Goal: Information Seeking & Learning: Learn about a topic

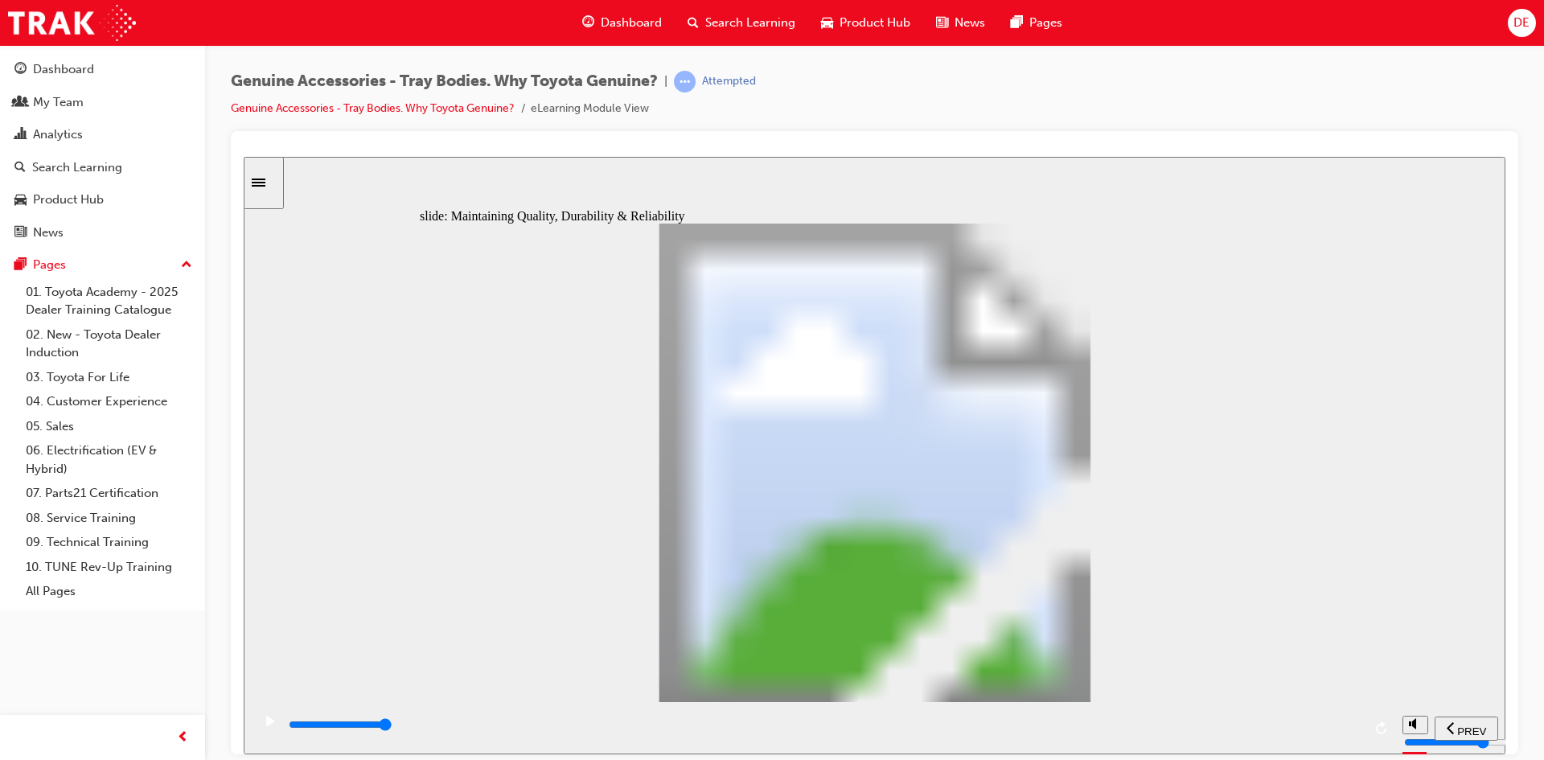
drag, startPoint x: 501, startPoint y: 624, endPoint x: 557, endPoint y: 570, distance: 78.5
drag, startPoint x: 613, startPoint y: 475, endPoint x: 693, endPoint y: 445, distance: 85.3
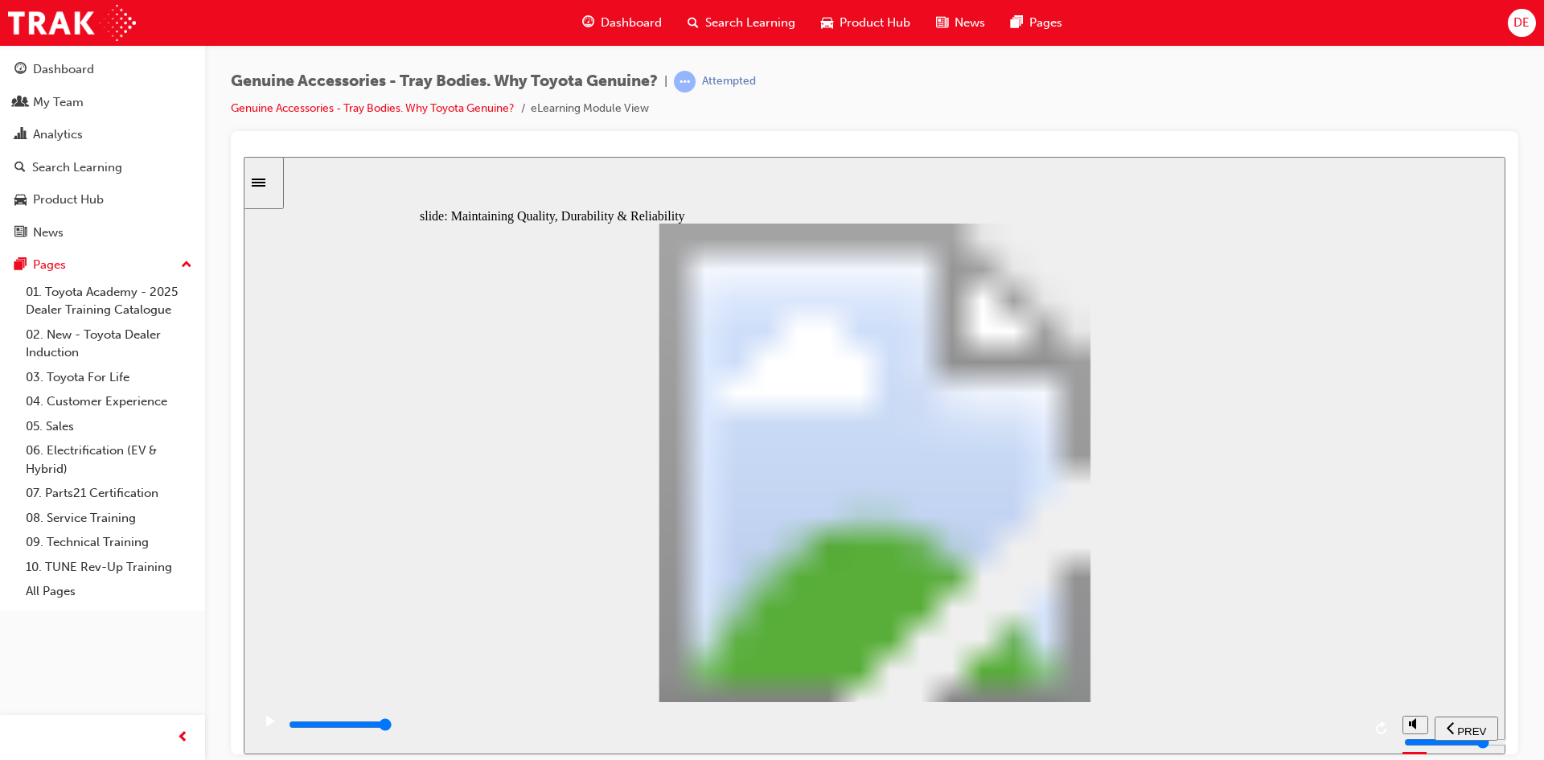
drag, startPoint x: 1237, startPoint y: 318, endPoint x: 1239, endPoint y: 306, distance: 12.2
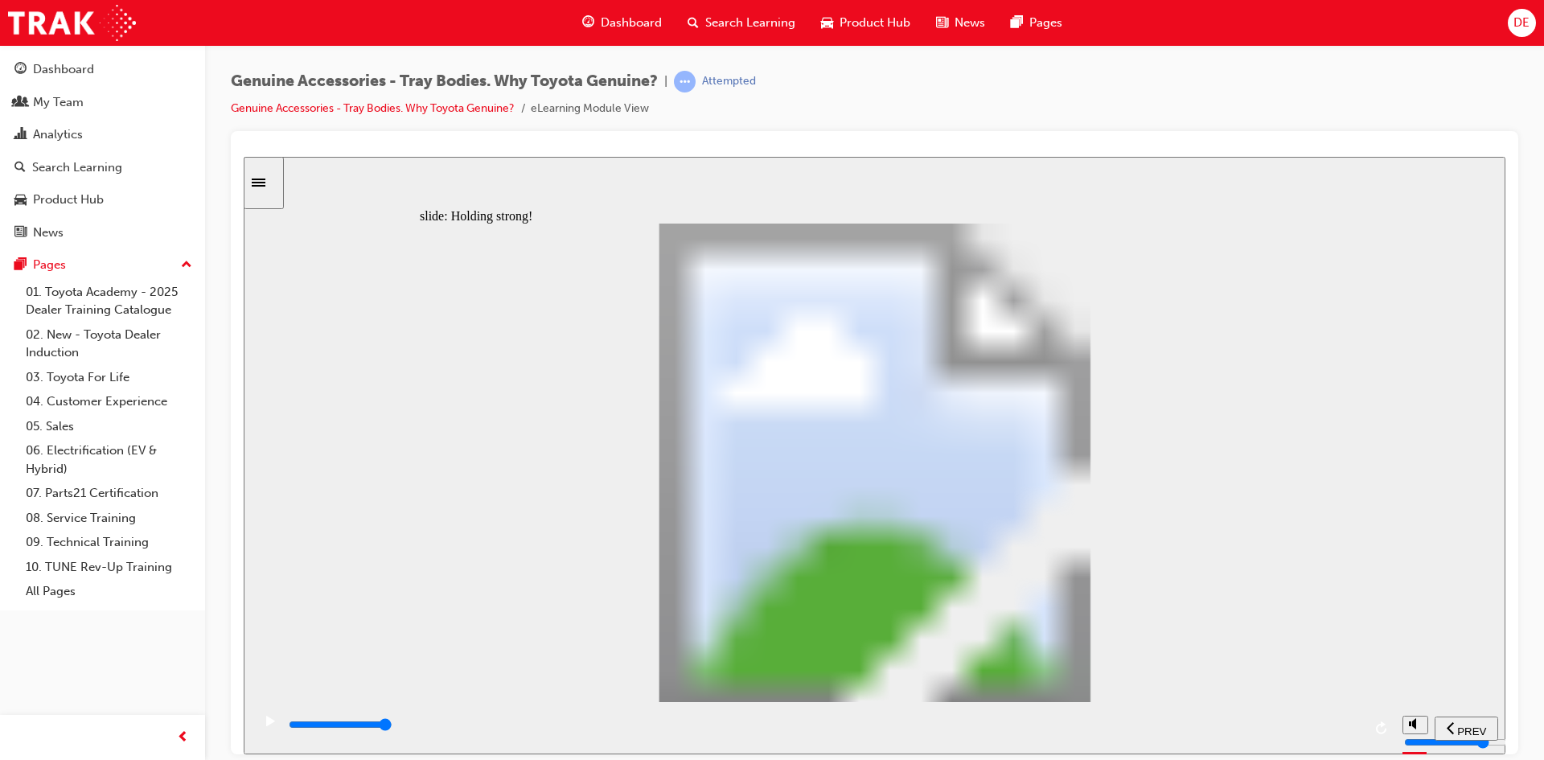
type input "12300"
drag, startPoint x: 855, startPoint y: 545, endPoint x: 883, endPoint y: 514, distance: 42.2
radio input "true"
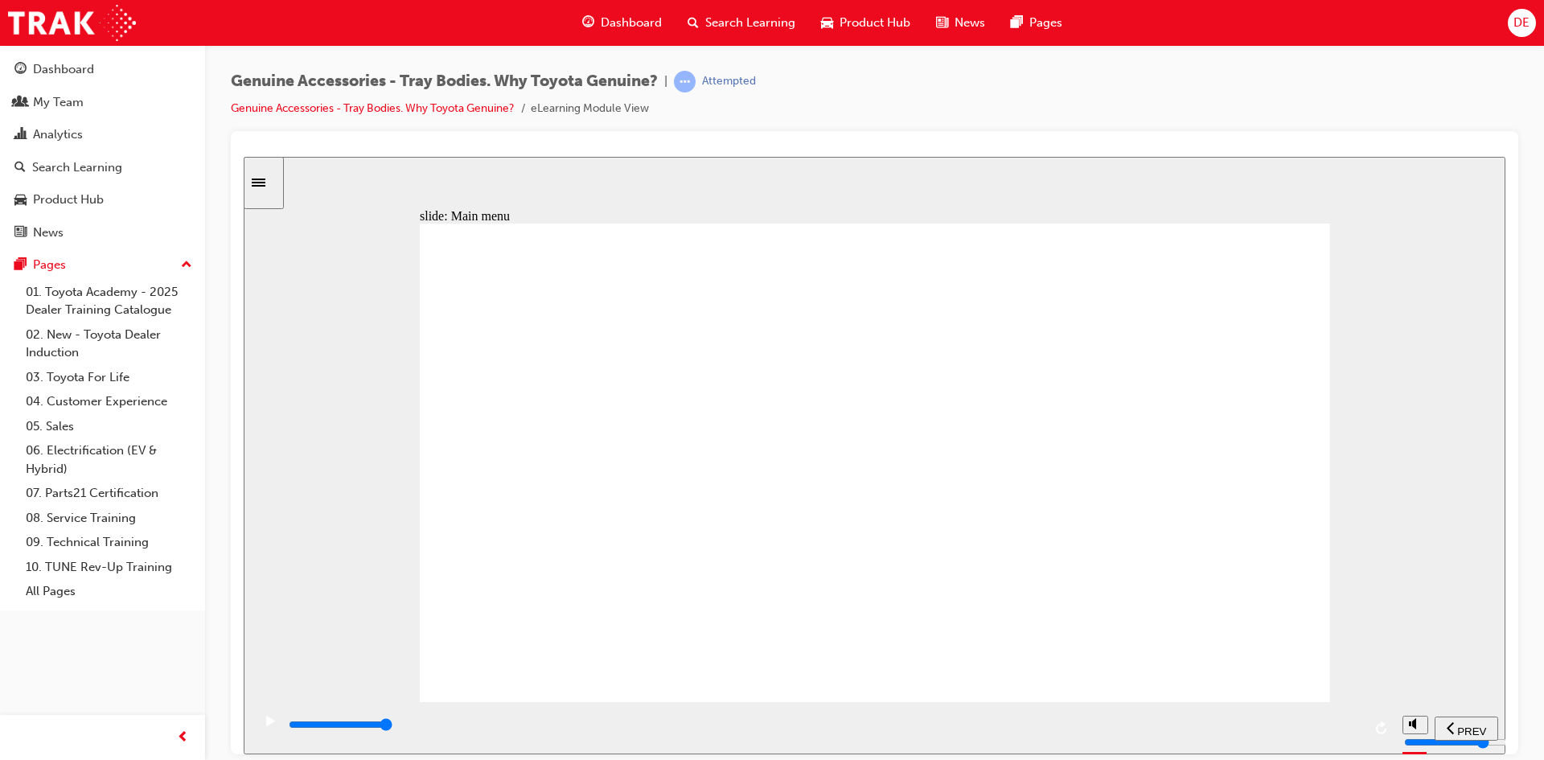
drag, startPoint x: 825, startPoint y: 566, endPoint x: 833, endPoint y: 545, distance: 23.2
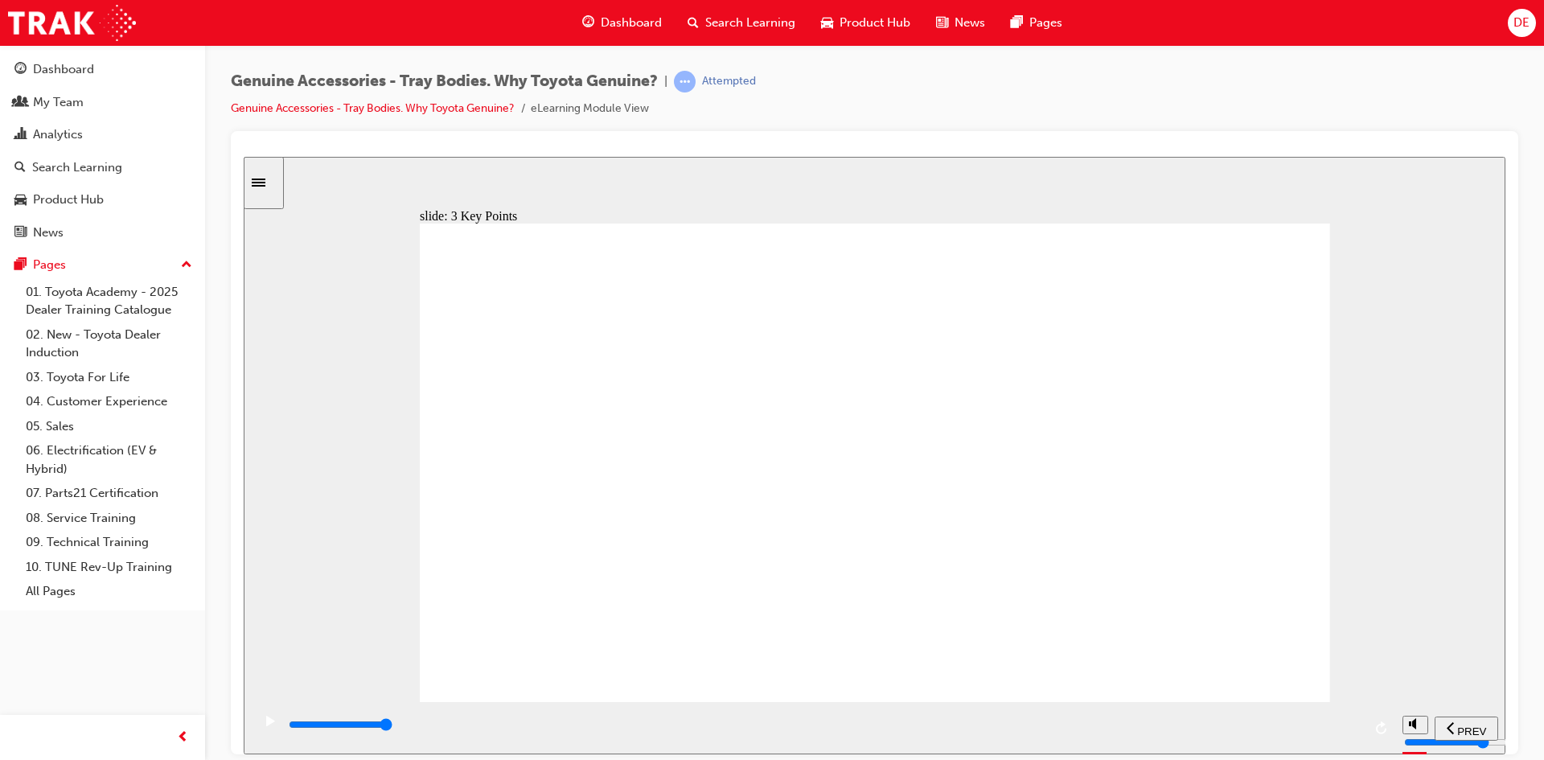
drag, startPoint x: 505, startPoint y: 582, endPoint x: 534, endPoint y: 579, distance: 29.1
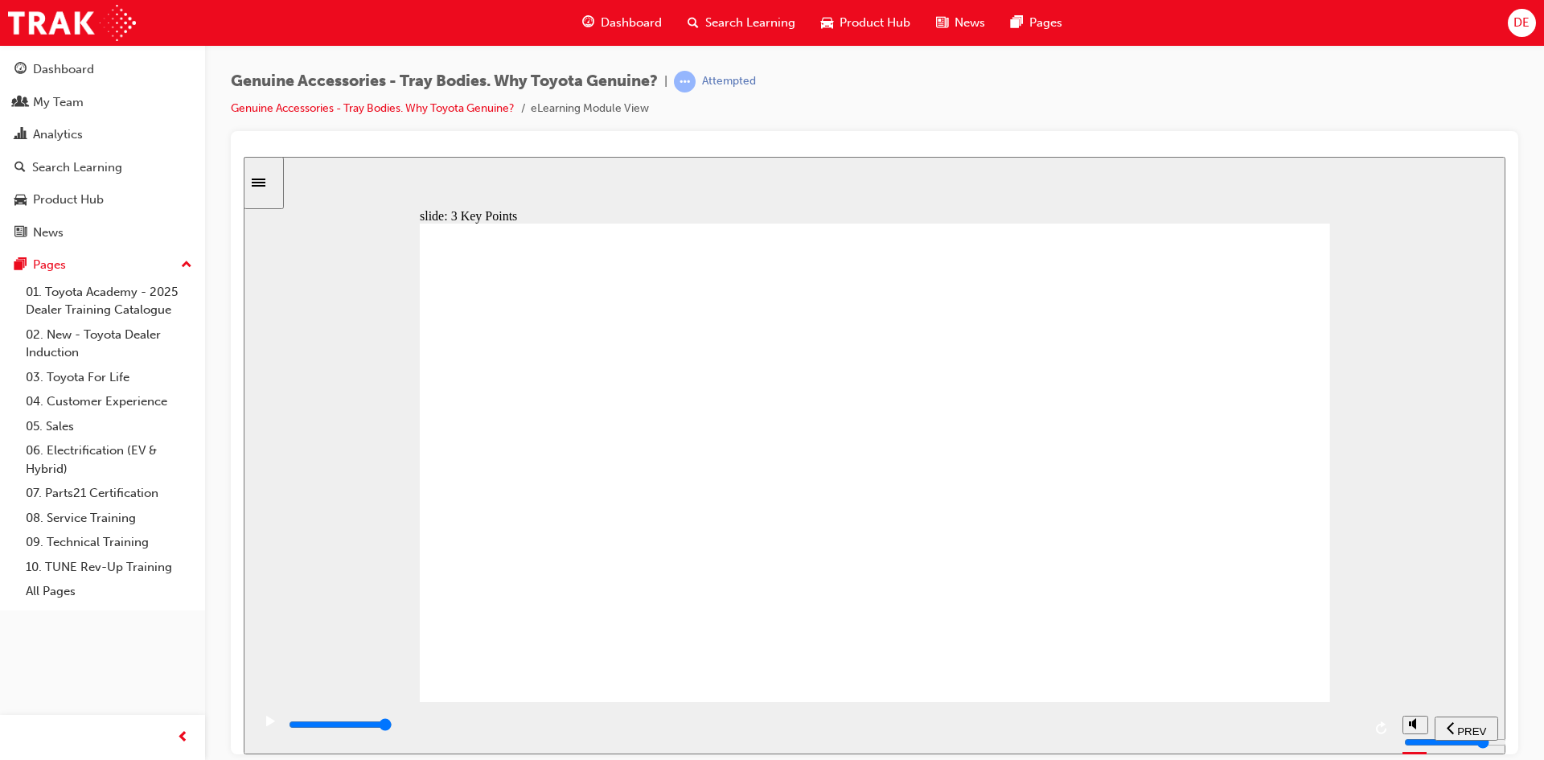
type input "9000"
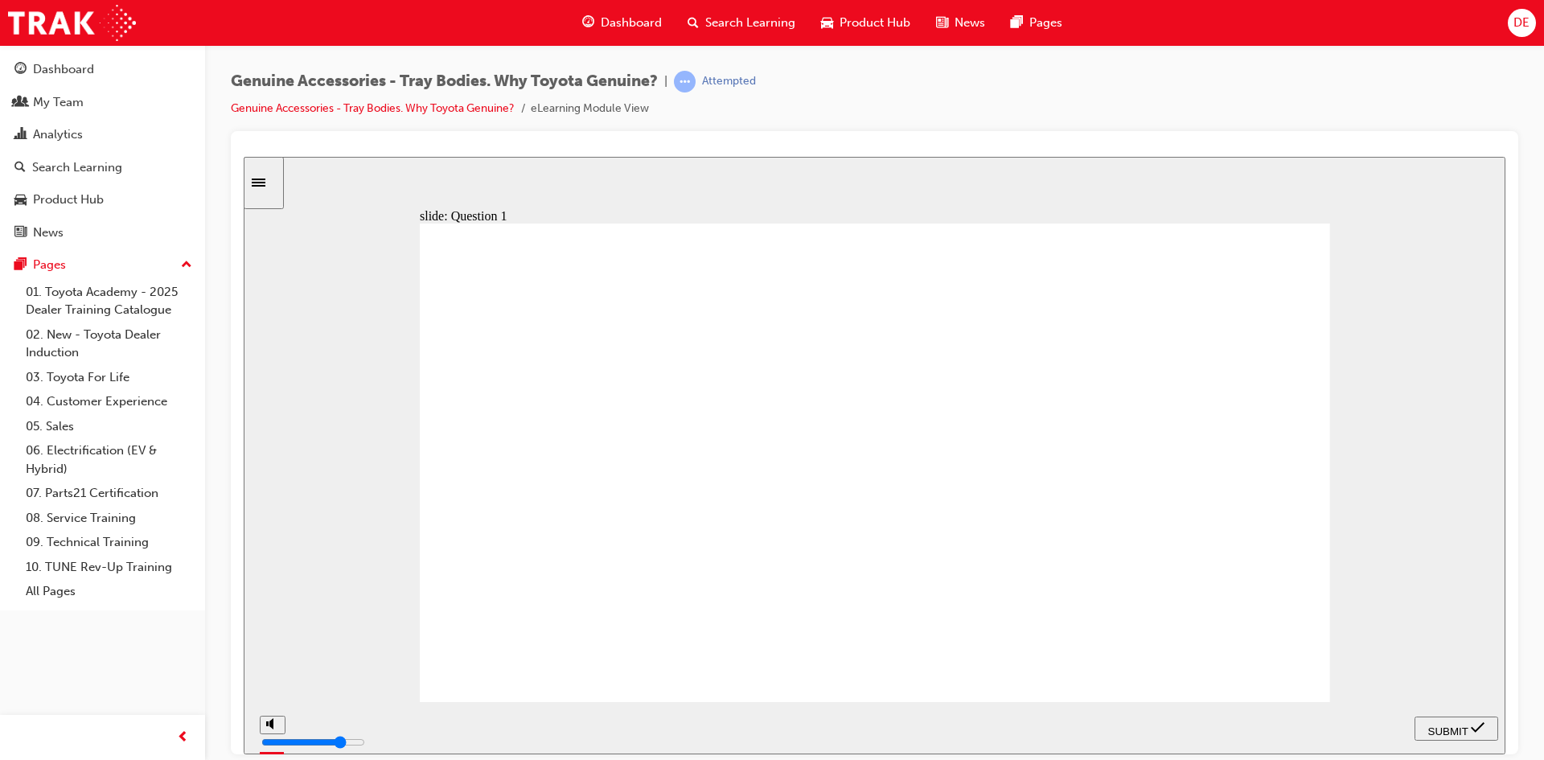
radio input "true"
click at [1474, 726] on icon "submit" at bounding box center [1478, 727] width 14 height 10
drag, startPoint x: 792, startPoint y: 620, endPoint x: 813, endPoint y: 621, distance: 20.9
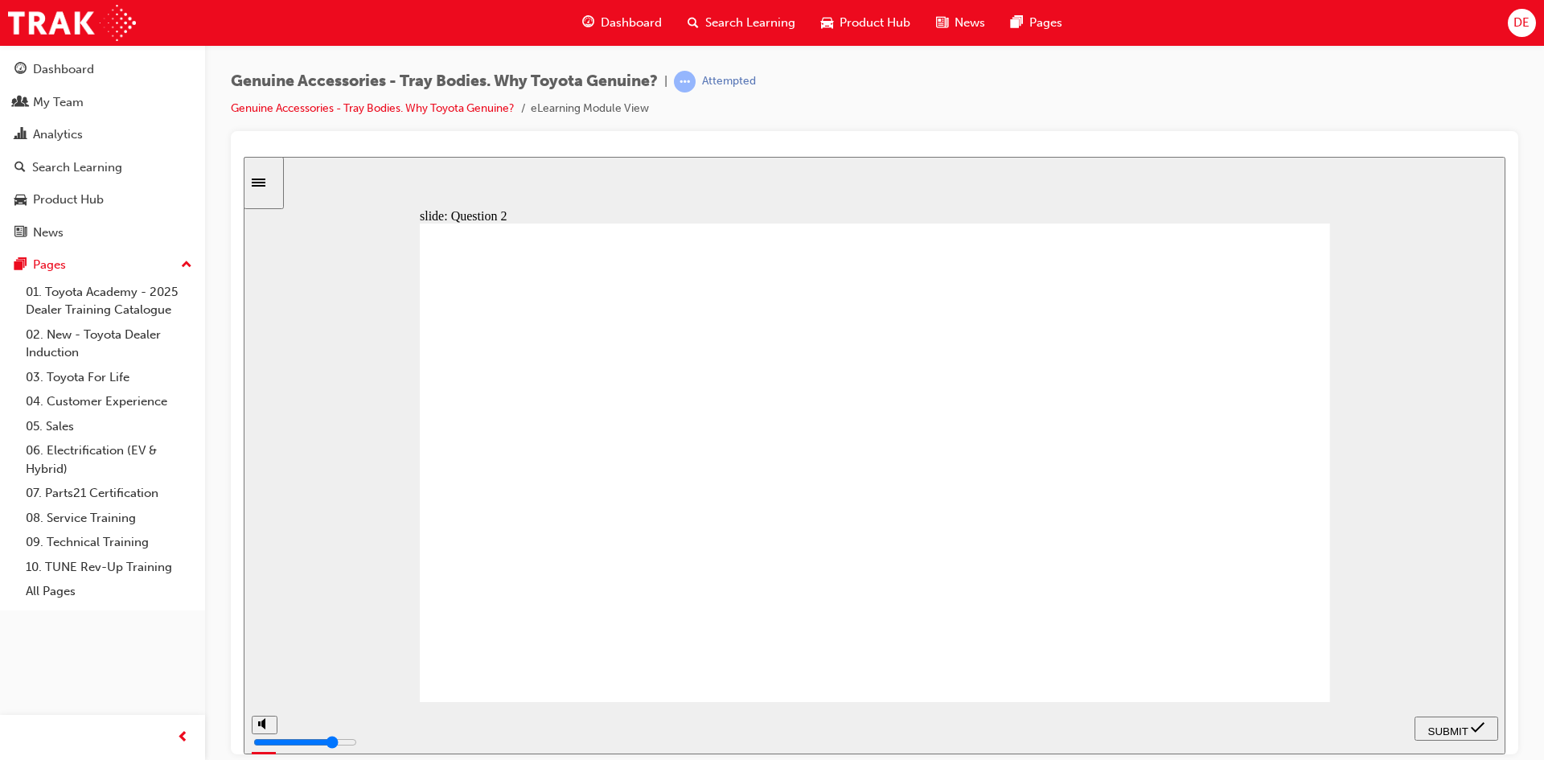
radio input "true"
click at [1460, 726] on span "SUBMIT" at bounding box center [1449, 731] width 40 height 12
click at [347, 401] on div "slide: Question 3 Knowledge Check – Question 3/10 Rectangle 1 What does Toyota’…" at bounding box center [875, 455] width 1262 height 598
click at [1355, 485] on div "slide: Question 3 Knowledge Check – Question 3/10 Rectangle 1 What does Toyota’…" at bounding box center [875, 455] width 1262 height 598
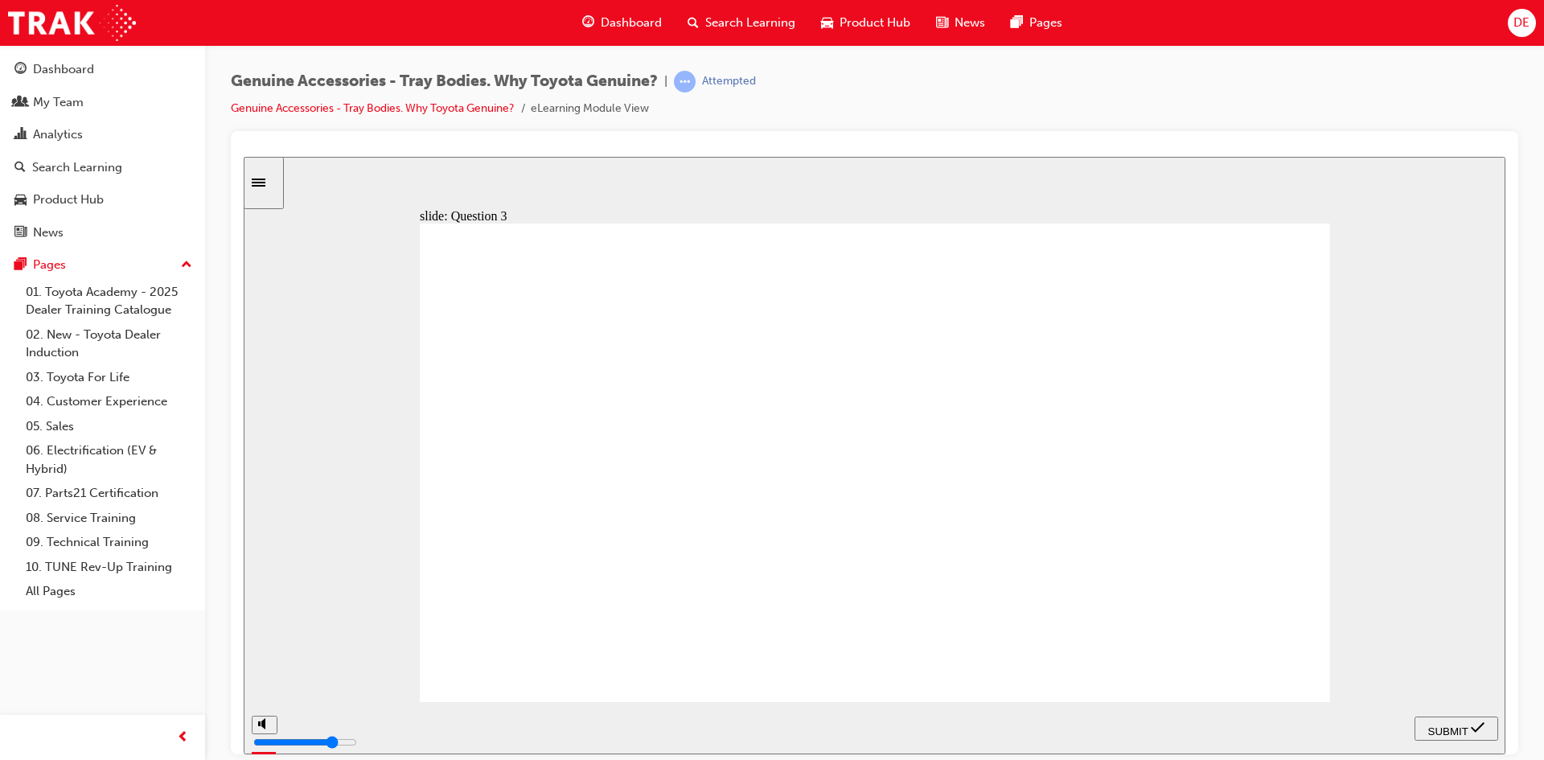
click at [308, 392] on div "slide: Question 3 Knowledge Check – Question 3/10 Rectangle 1 What does Toyota’…" at bounding box center [875, 455] width 1262 height 598
